Goal: Information Seeking & Learning: Learn about a topic

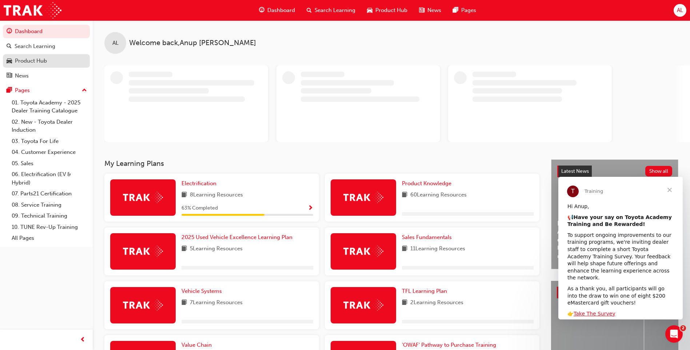
click at [38, 61] on div "Product Hub" at bounding box center [31, 61] width 32 height 8
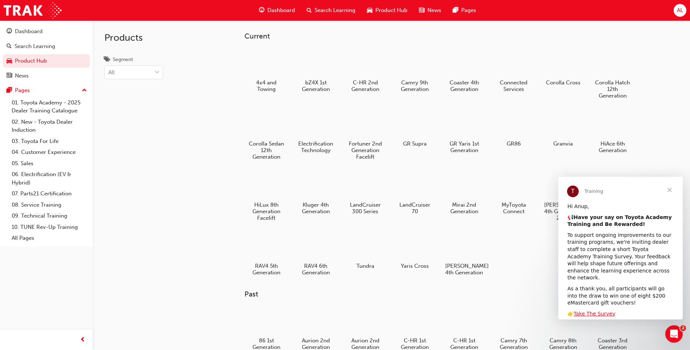
click at [669, 191] on span "Close" at bounding box center [670, 190] width 26 height 26
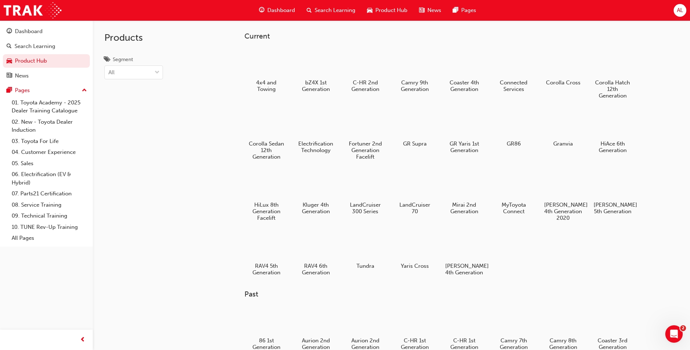
click at [318, 252] on div at bounding box center [316, 245] width 38 height 27
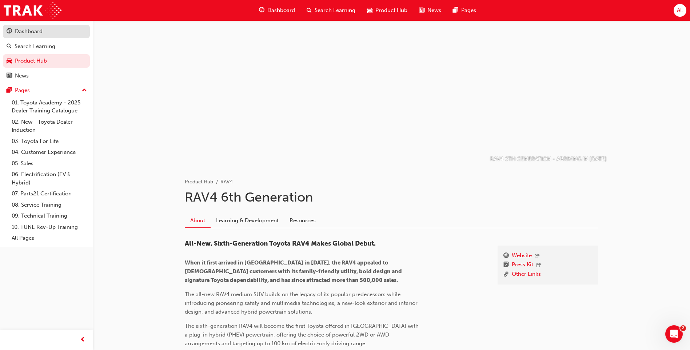
click at [41, 38] on link "Dashboard" at bounding box center [46, 31] width 87 height 13
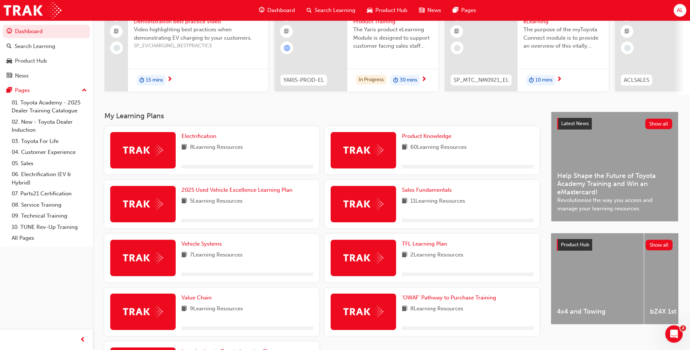
scroll to position [109, 0]
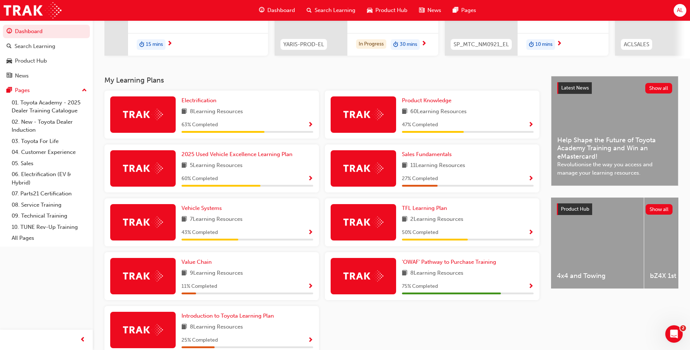
click at [525, 128] on div "47 % Completed" at bounding box center [468, 124] width 132 height 9
click at [531, 128] on span "Show Progress" at bounding box center [530, 125] width 5 height 7
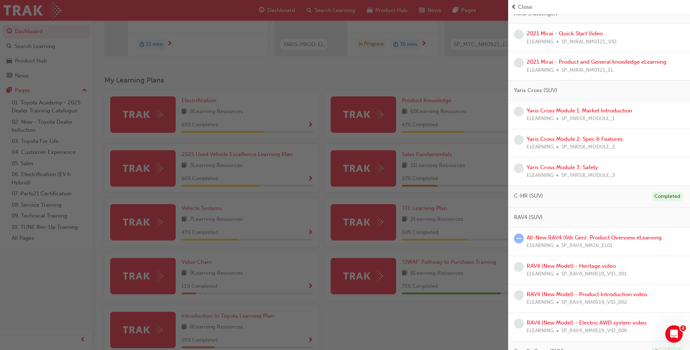
scroll to position [327, 0]
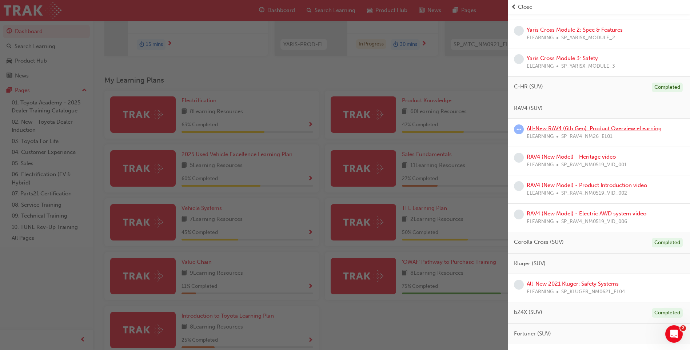
click at [573, 129] on link "All-New RAV4 (6th Gen): Product Overview eLearning" at bounding box center [594, 128] width 135 height 7
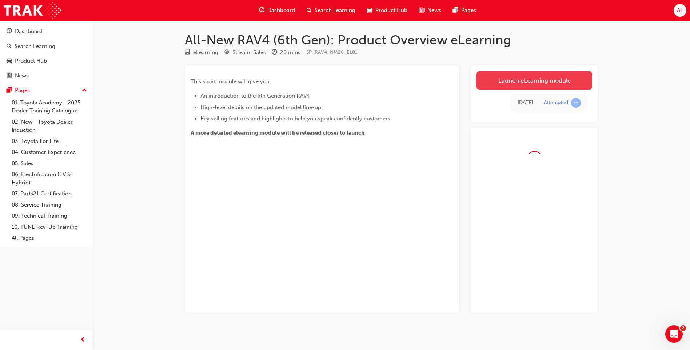
click at [555, 76] on link "Launch eLearning module" at bounding box center [535, 80] width 116 height 18
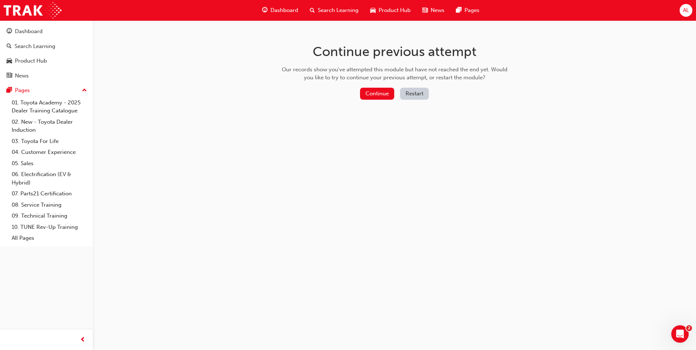
click at [418, 95] on button "Restart" at bounding box center [414, 94] width 29 height 12
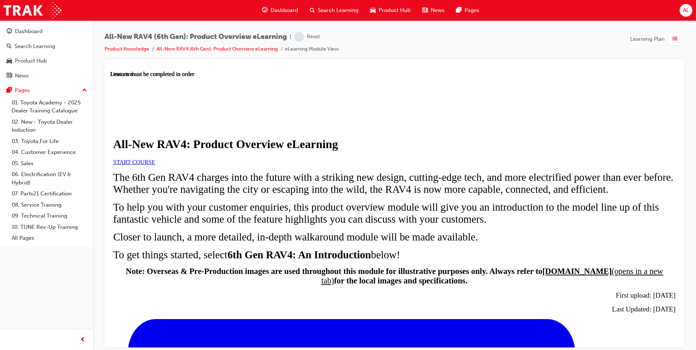
scroll to position [73, 0]
click at [155, 160] on link "START COURSE" at bounding box center [134, 162] width 42 height 6
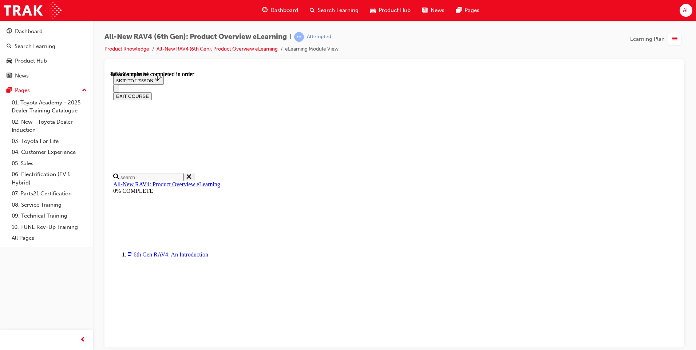
scroll to position [680, 0]
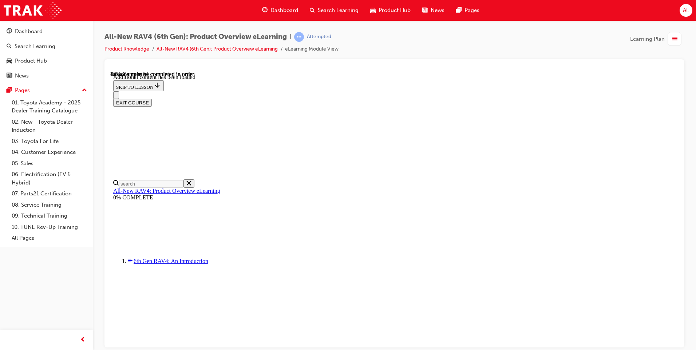
scroll to position [946, 0]
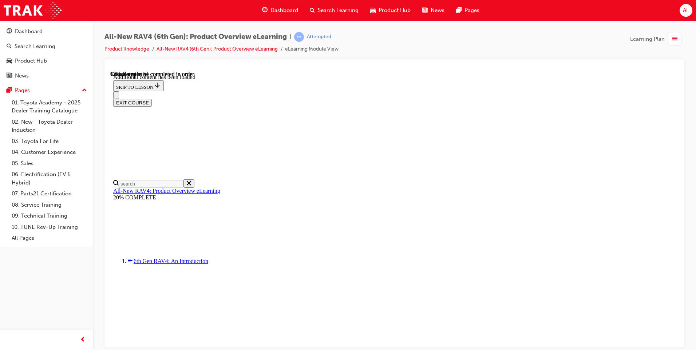
scroll to position [729, 0]
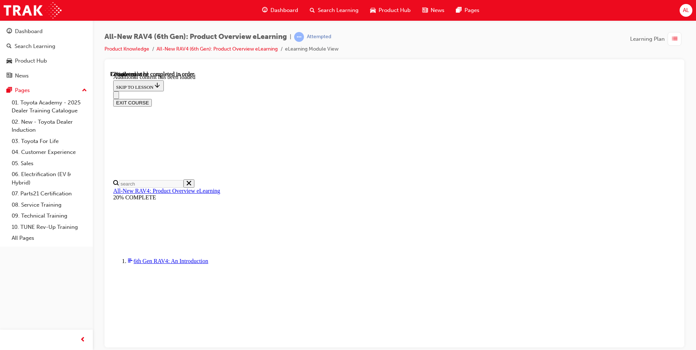
drag, startPoint x: 373, startPoint y: 248, endPoint x: 327, endPoint y: 248, distance: 45.8
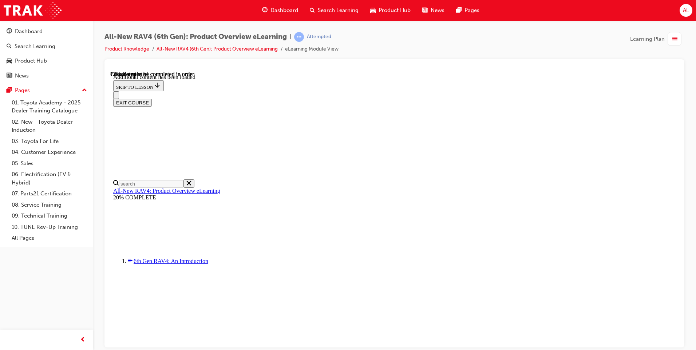
drag, startPoint x: 327, startPoint y: 248, endPoint x: 466, endPoint y: 200, distance: 148.0
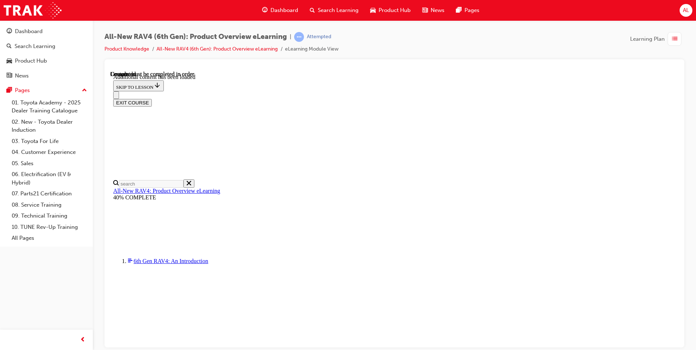
scroll to position [1318, 0]
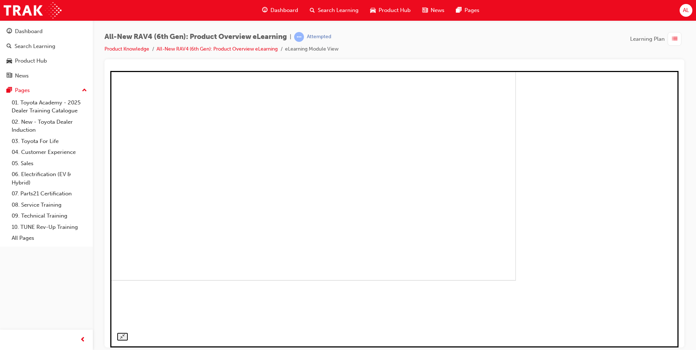
click at [449, 140] on img at bounding box center [236, 142] width 559 height 276
click at [449, 140] on img at bounding box center [396, 193] width 335 height 166
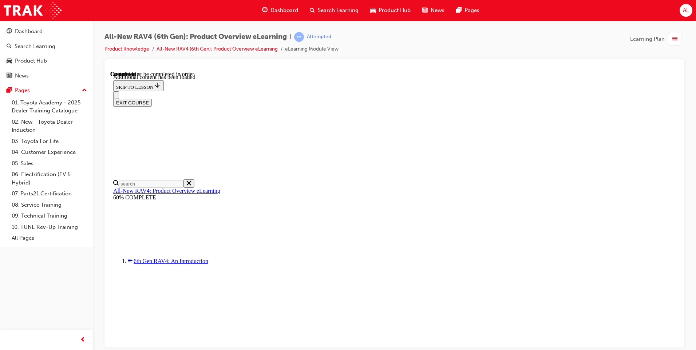
radio input "true"
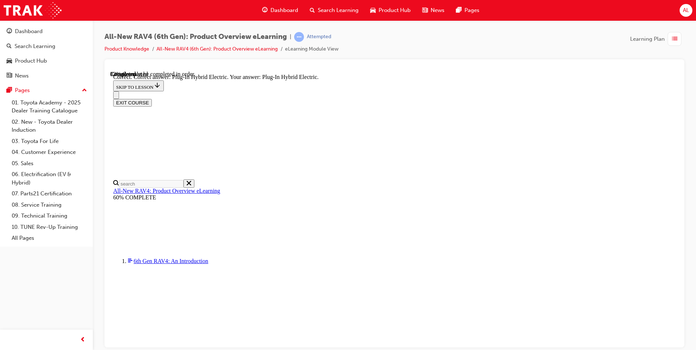
radio input "true"
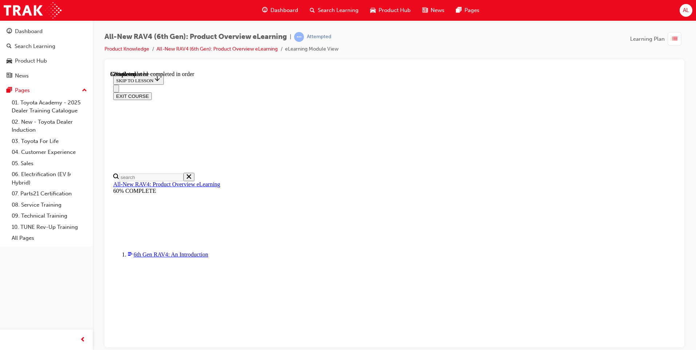
scroll to position [182, 0]
checkbox input "true"
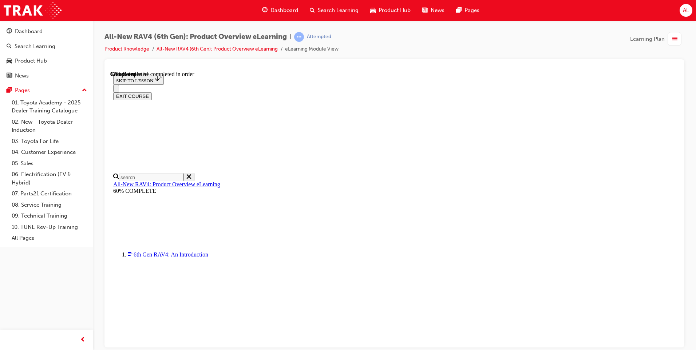
checkbox input "true"
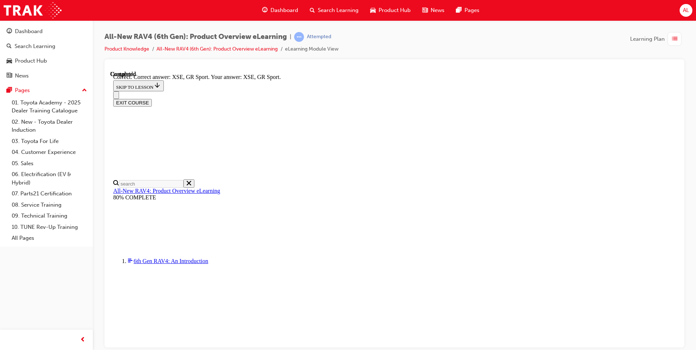
scroll to position [267, 0]
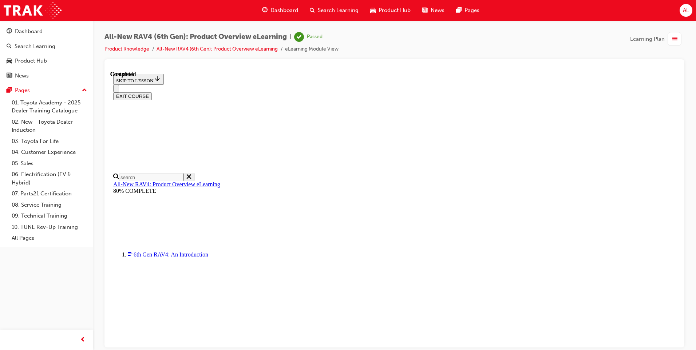
scroll to position [124, 0]
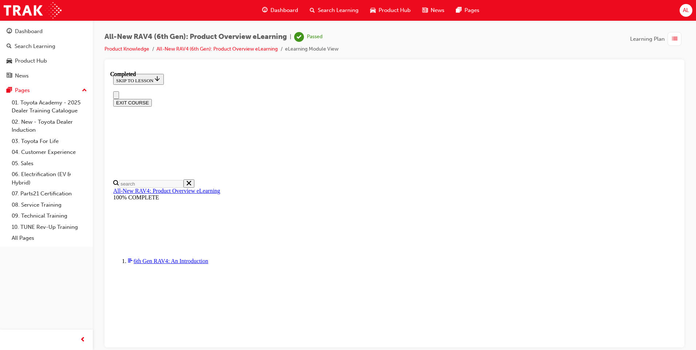
scroll to position [124, 0]
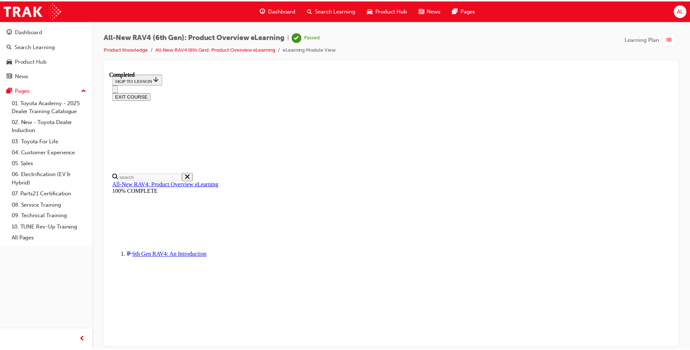
scroll to position [171, 0]
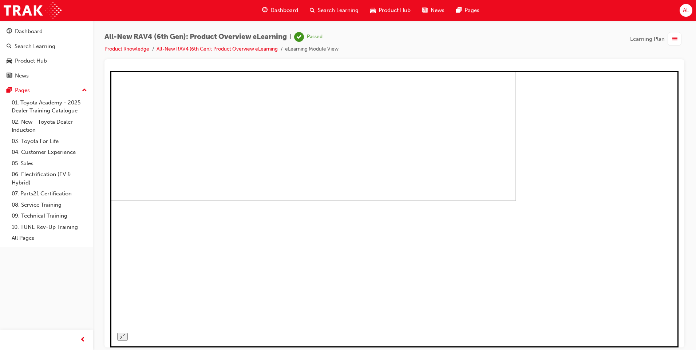
click at [445, 140] on img at bounding box center [236, 62] width 559 height 276
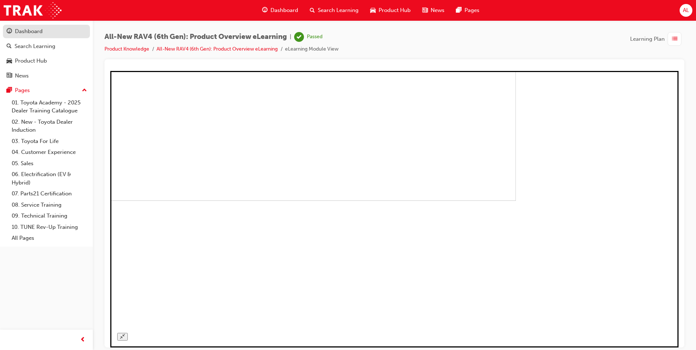
click at [37, 33] on div "Dashboard" at bounding box center [29, 31] width 28 height 8
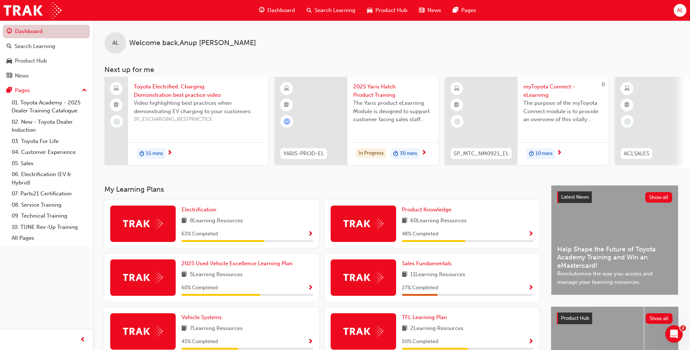
click at [40, 31] on link "Dashboard" at bounding box center [46, 31] width 87 height 13
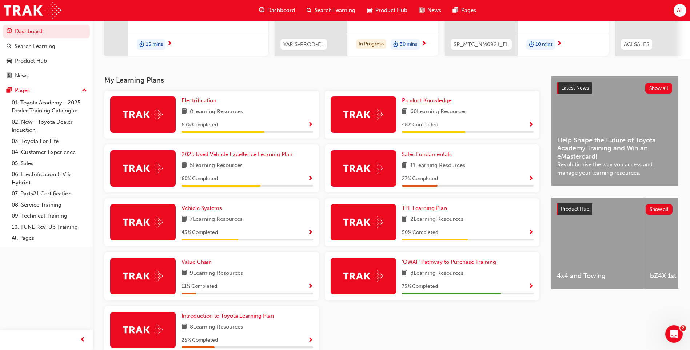
click at [443, 104] on span "Product Knowledge" at bounding box center [426, 100] width 49 height 7
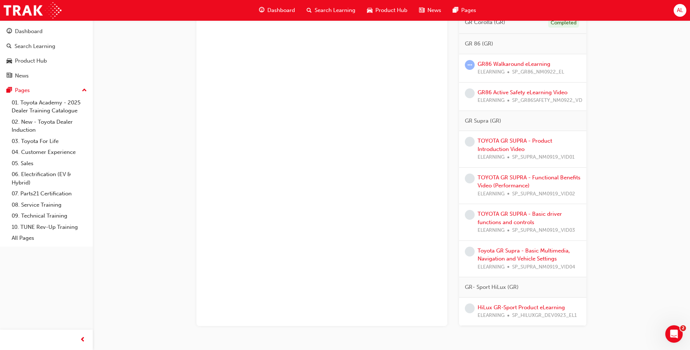
scroll to position [1296, 0]
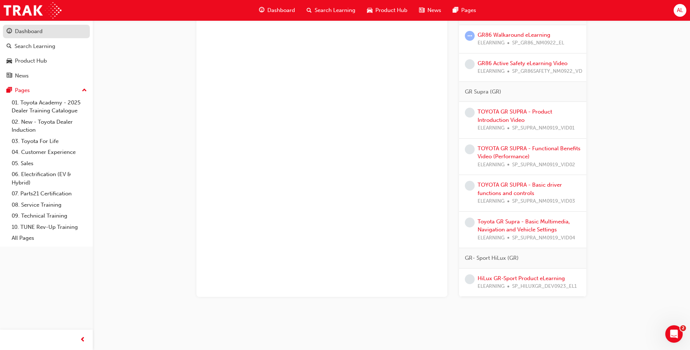
click at [25, 33] on div "Dashboard" at bounding box center [29, 31] width 28 height 8
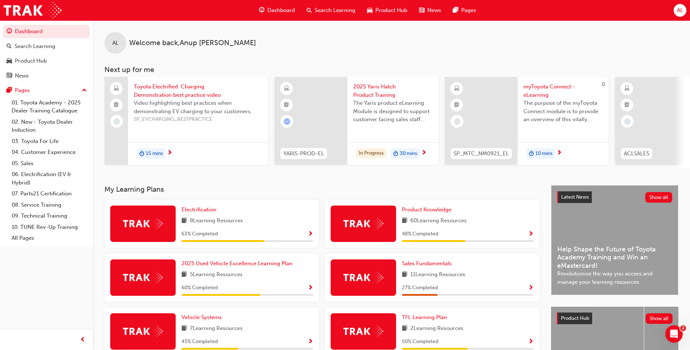
click at [400, 11] on span "Product Hub" at bounding box center [391, 10] width 32 height 8
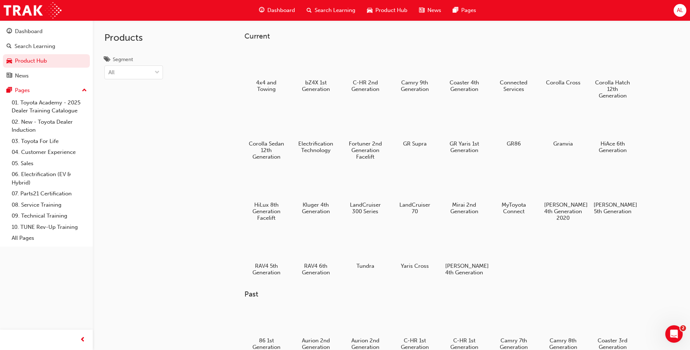
click at [268, 11] on span "Dashboard" at bounding box center [281, 10] width 28 height 8
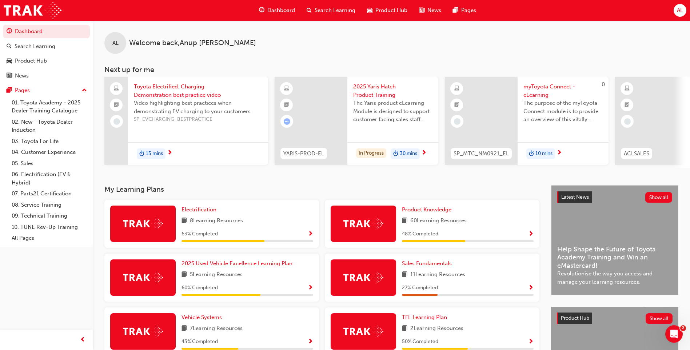
click at [398, 154] on span "duration-icon" at bounding box center [395, 153] width 5 height 9
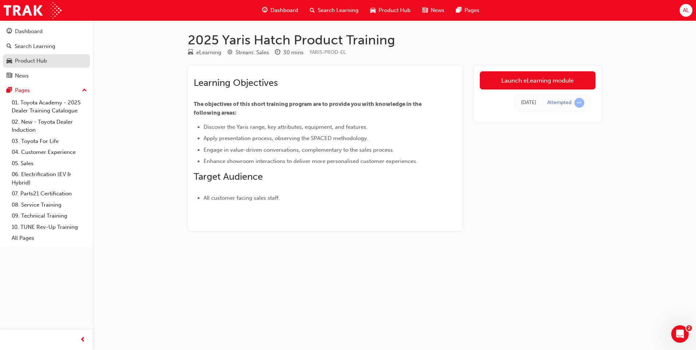
click at [35, 60] on div "Product Hub" at bounding box center [31, 61] width 32 height 8
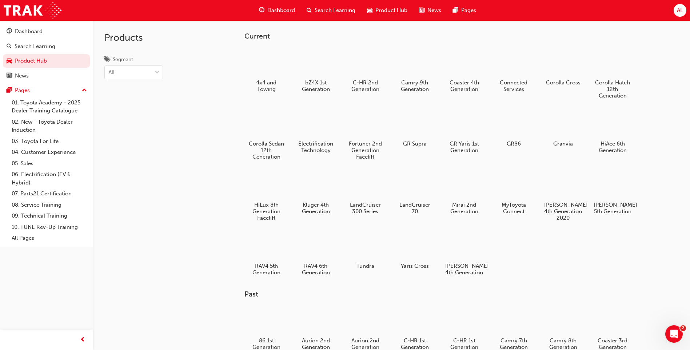
click at [3, 54] on link "Product Hub" at bounding box center [46, 60] width 87 height 13
